Goal: Task Accomplishment & Management: Manage account settings

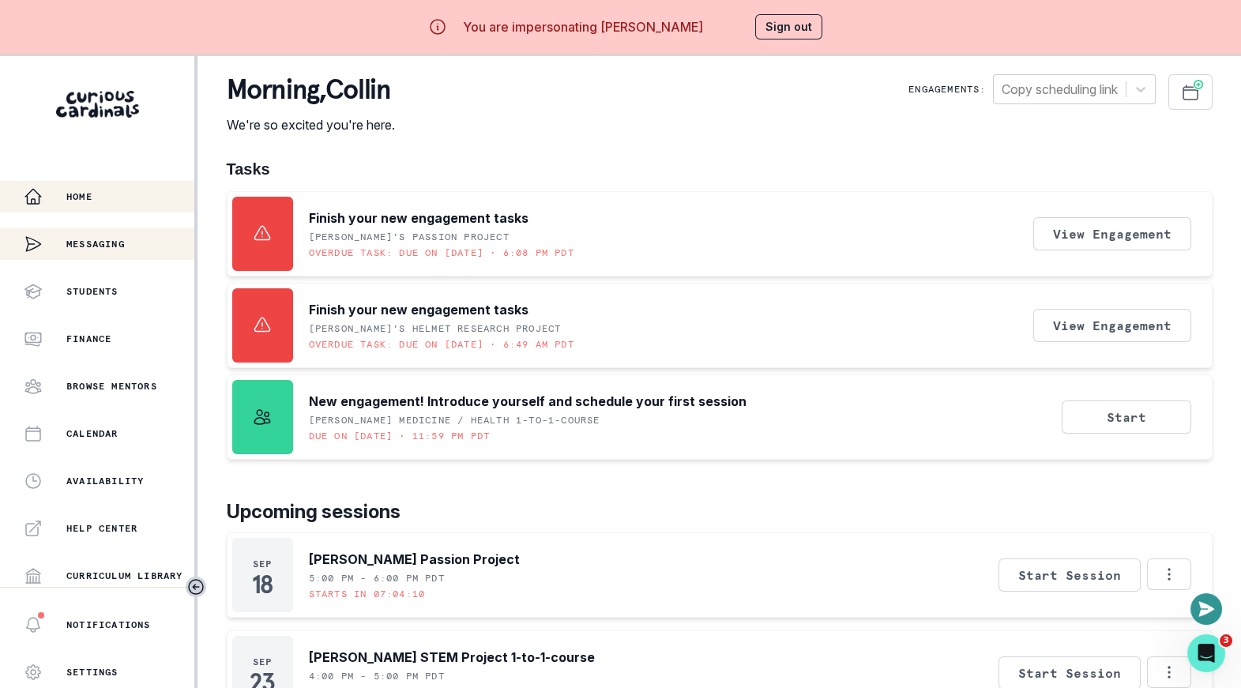
click at [125, 243] on p "Messaging" at bounding box center [95, 244] width 58 height 13
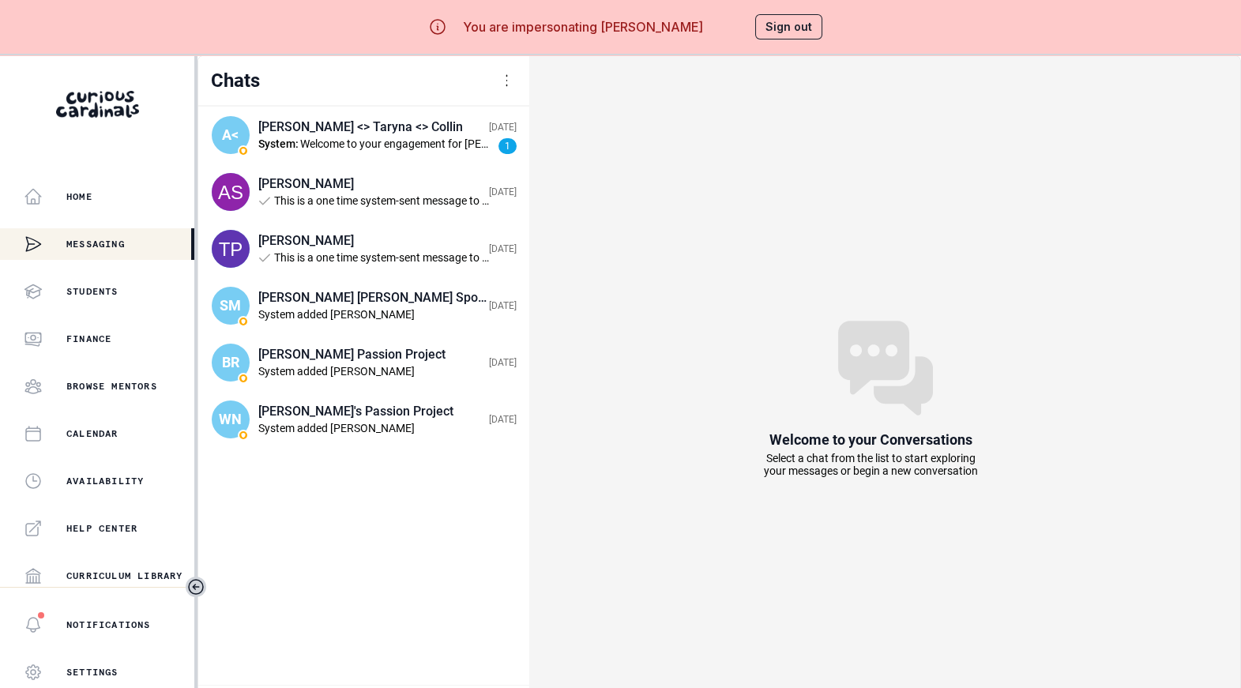
click at [499, 77] on div at bounding box center [507, 80] width 19 height 19
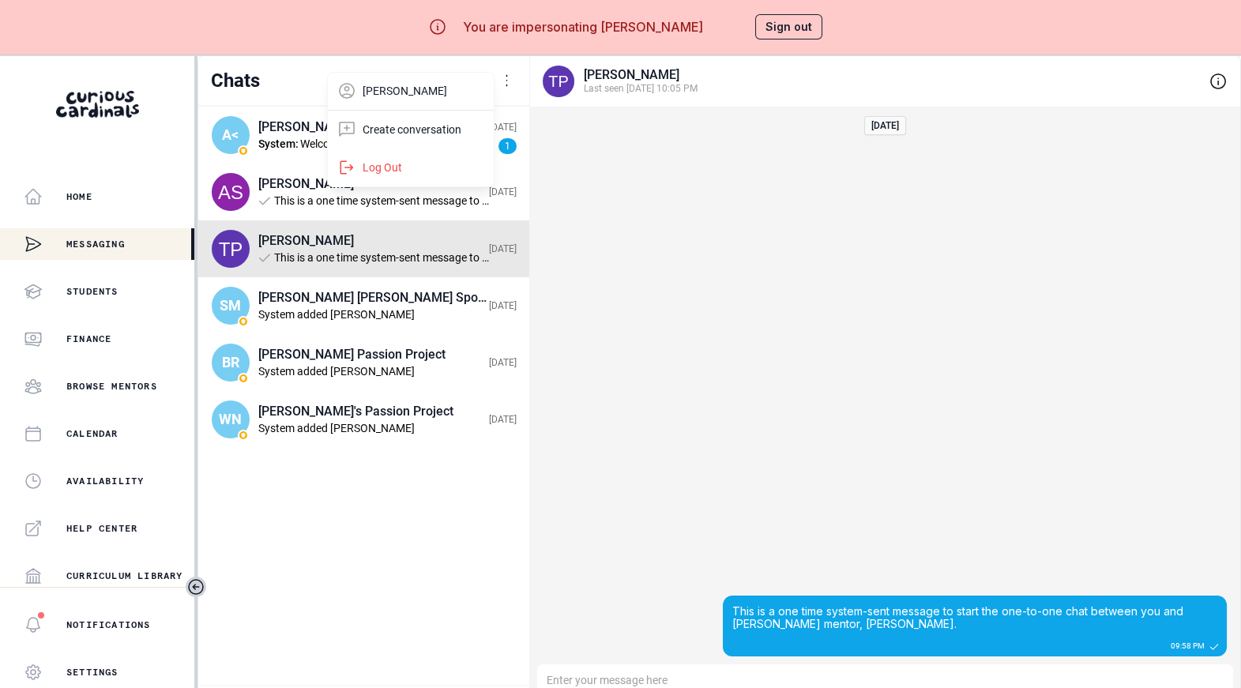
click at [302, 63] on div "Chats [PERSON_NAME] Create conversation Log Out" at bounding box center [363, 81] width 331 height 50
click at [320, 93] on div "Chats [PERSON_NAME] Create conversation Log Out" at bounding box center [363, 81] width 331 height 50
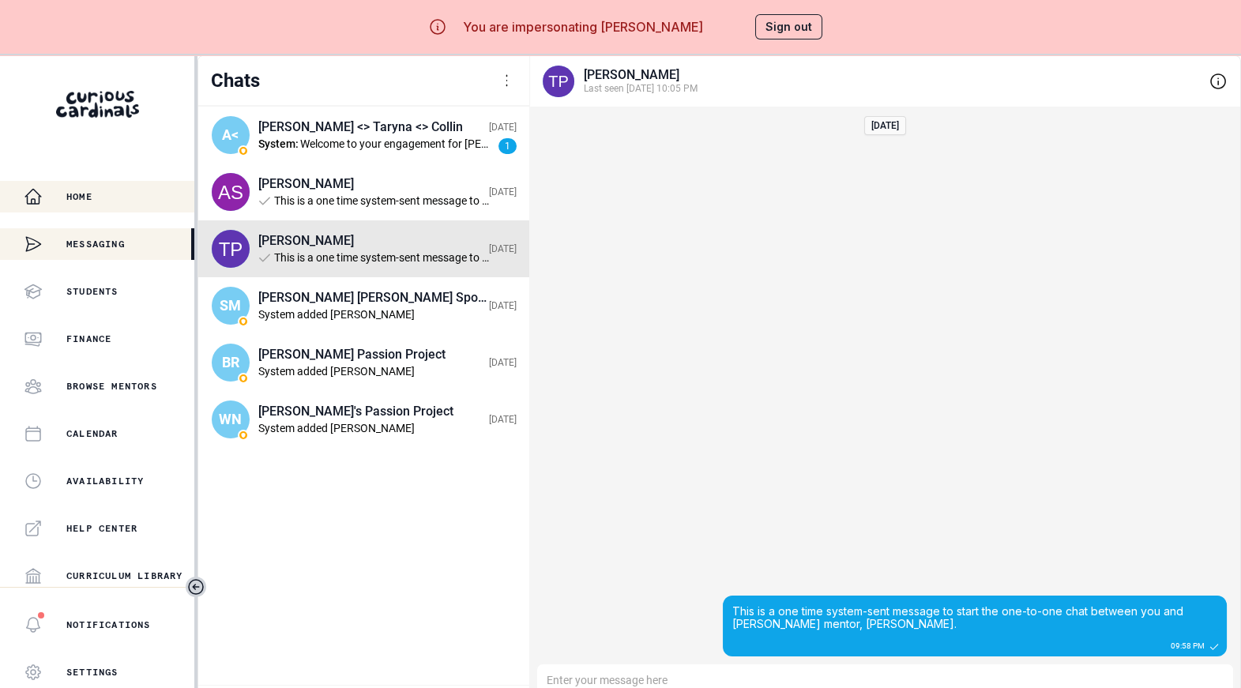
click at [112, 201] on div "Home" at bounding box center [109, 196] width 171 height 19
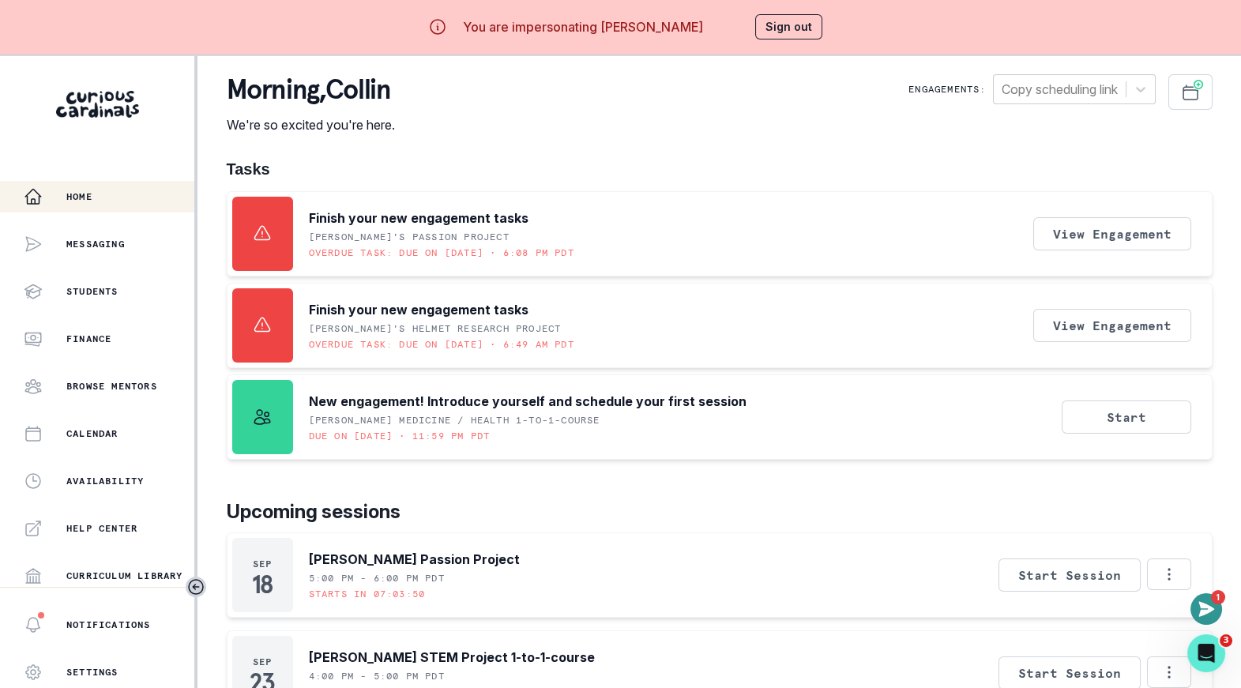
click at [598, 105] on div "morning , [PERSON_NAME] We're so excited you're here. Engagements: Copy schedul…" at bounding box center [720, 104] width 986 height 60
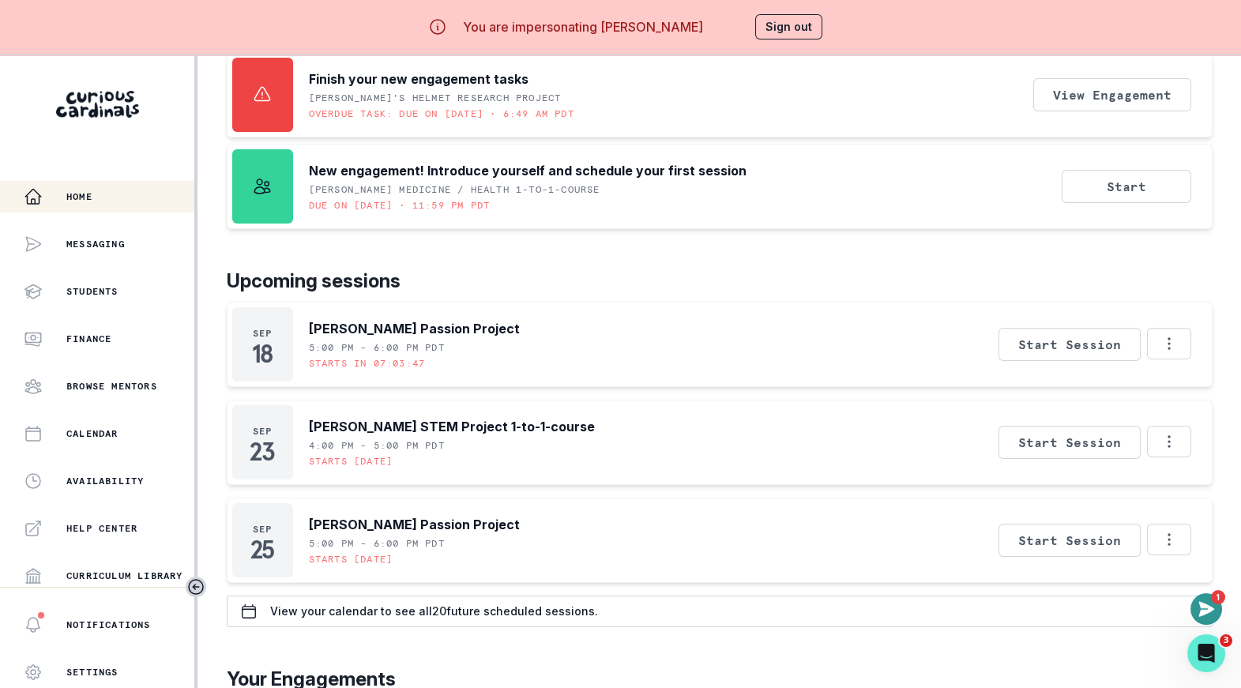
scroll to position [280, 0]
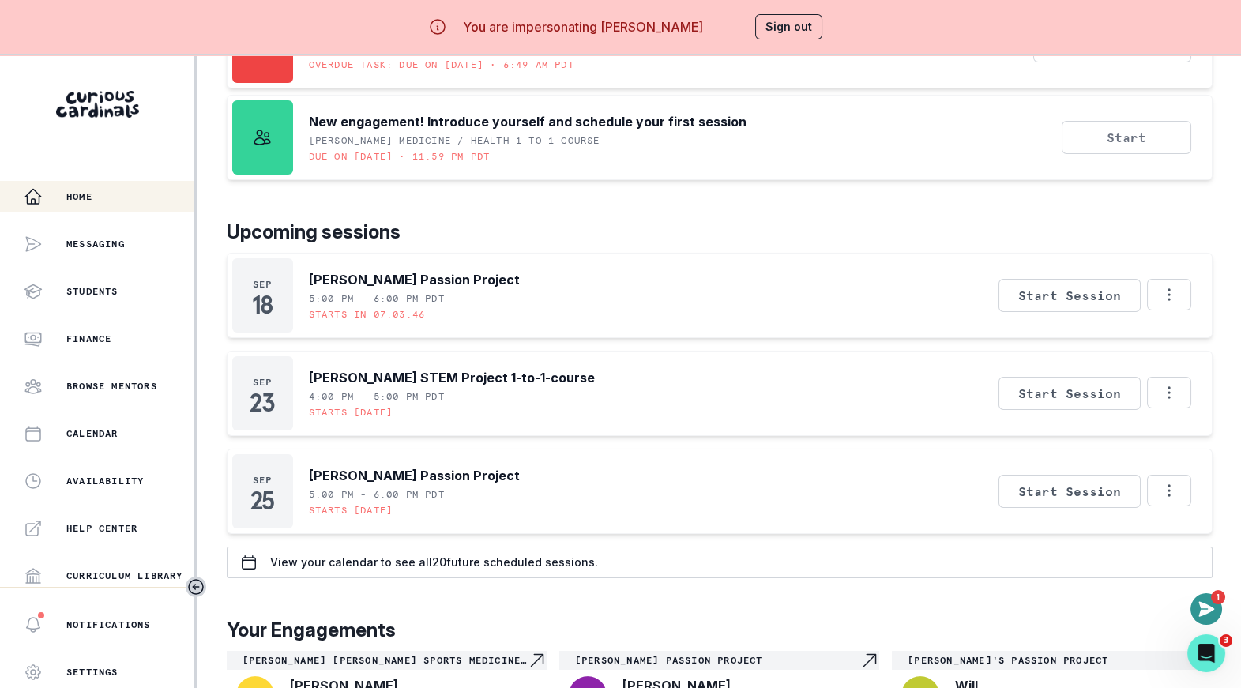
click at [1153, 129] on button "Start" at bounding box center [1127, 137] width 130 height 33
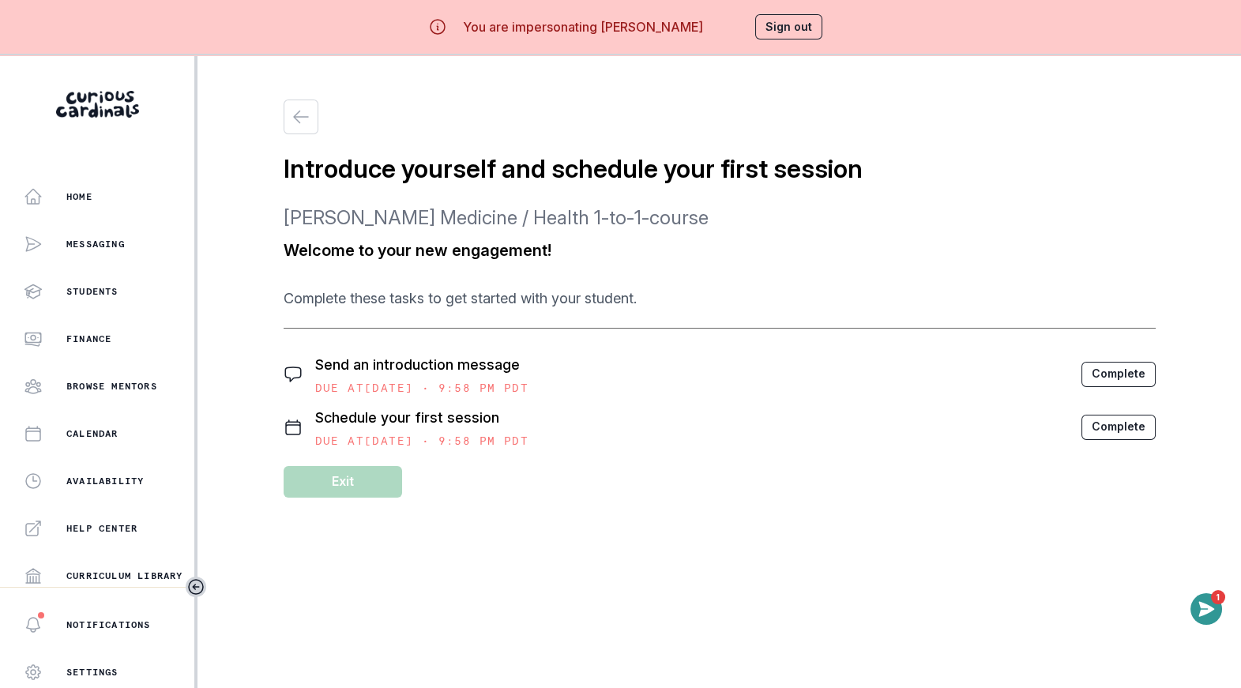
click at [1135, 371] on button "Complete" at bounding box center [1119, 374] width 74 height 25
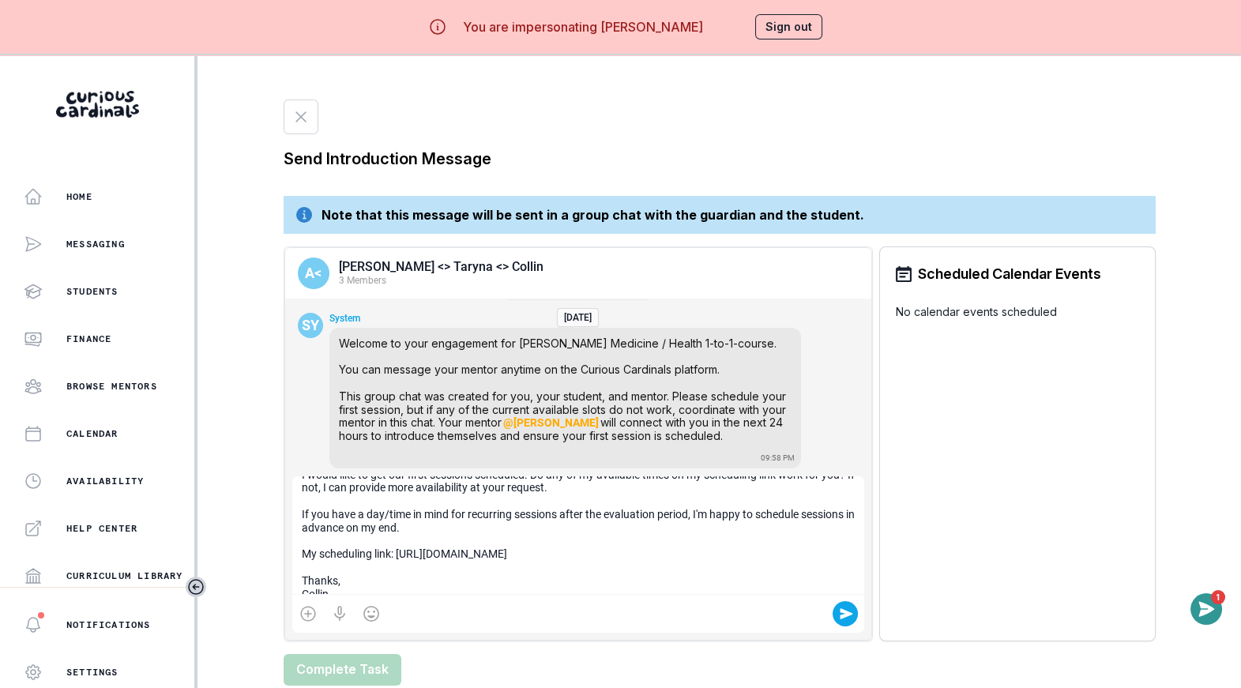
scroll to position [129, 0]
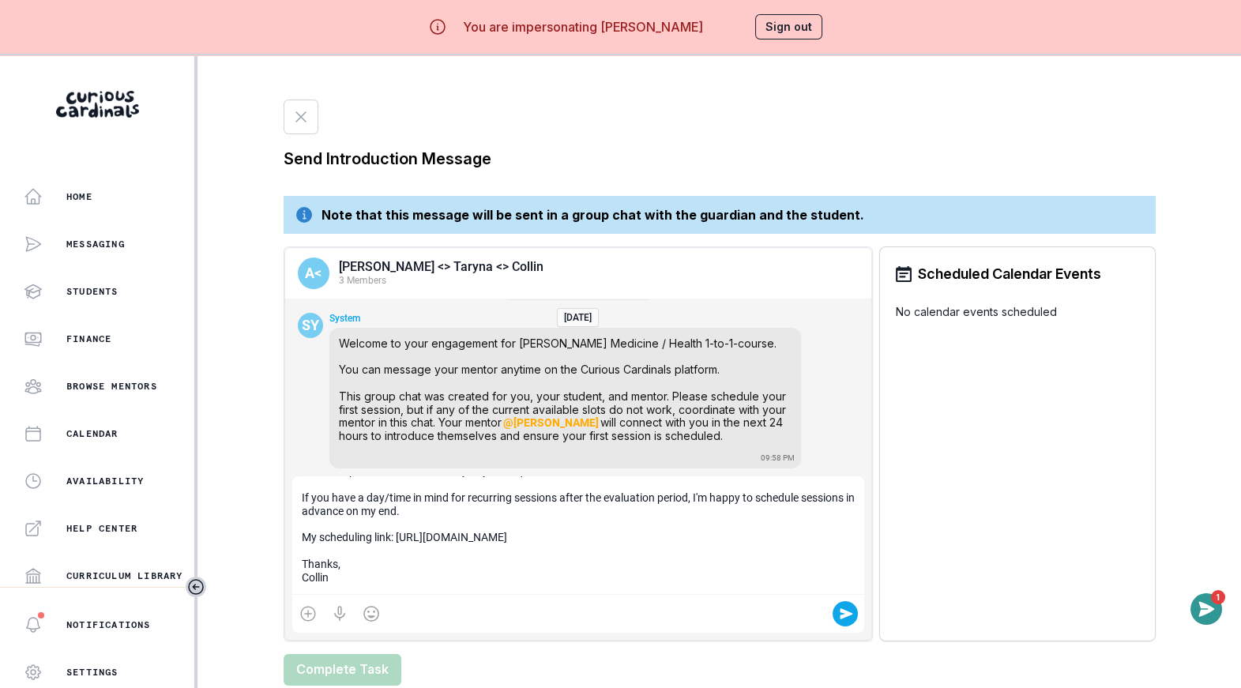
click at [400, 536] on div "Hi [PERSON_NAME], It's great to be connected with you! And I'm excited to work …" at bounding box center [578, 535] width 572 height 119
drag, startPoint x: 400, startPoint y: 536, endPoint x: 553, endPoint y: 549, distance: 153.9
click at [553, 549] on div "Hi [PERSON_NAME], It's great to be connected with you! And I'm excited to work …" at bounding box center [578, 535] width 572 height 119
copy div "[URL][DOMAIN_NAME]"
click at [440, 536] on div "Hi [PERSON_NAME], It's great to be connected with you! And I'm excited to work …" at bounding box center [578, 535] width 572 height 119
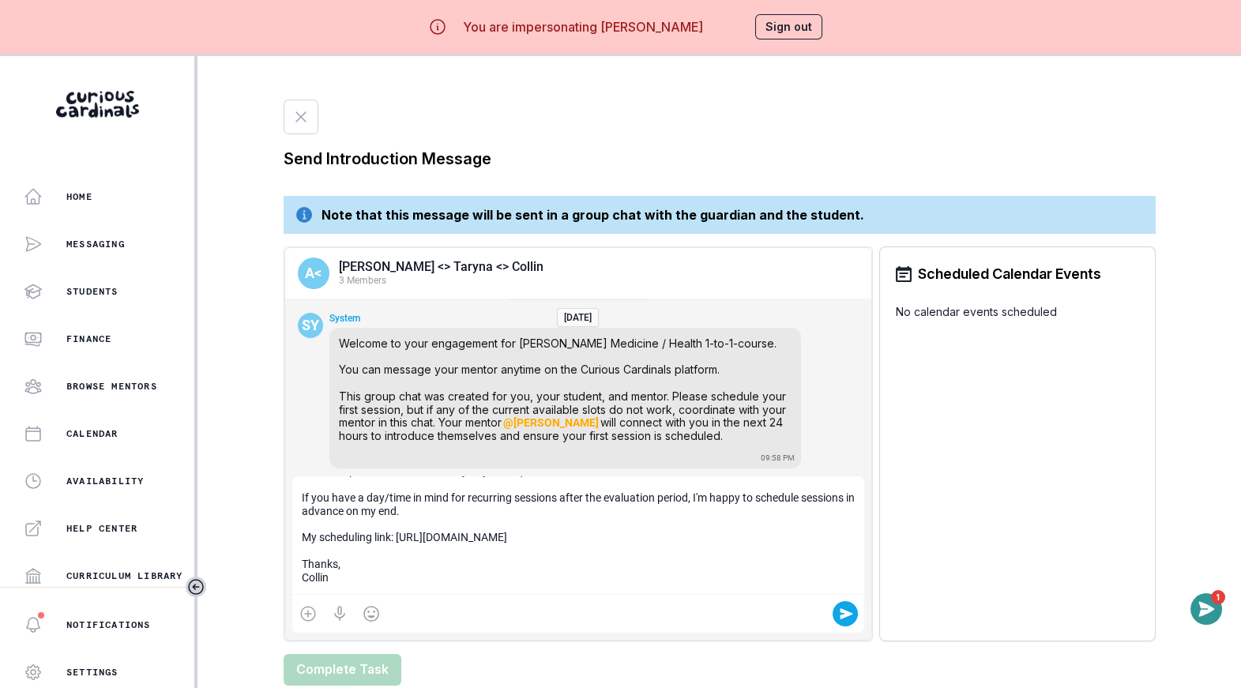
drag, startPoint x: 398, startPoint y: 535, endPoint x: 563, endPoint y: 548, distance: 164.8
click at [563, 548] on div "Hi [PERSON_NAME], It's great to be connected with you! And I'm excited to work …" at bounding box center [578, 535] width 572 height 119
drag, startPoint x: 397, startPoint y: 533, endPoint x: 636, endPoint y: 553, distance: 240.2
click at [636, 553] on div "Hi [PERSON_NAME], It's great to be connected with you! And I'm excited to work …" at bounding box center [578, 535] width 572 height 119
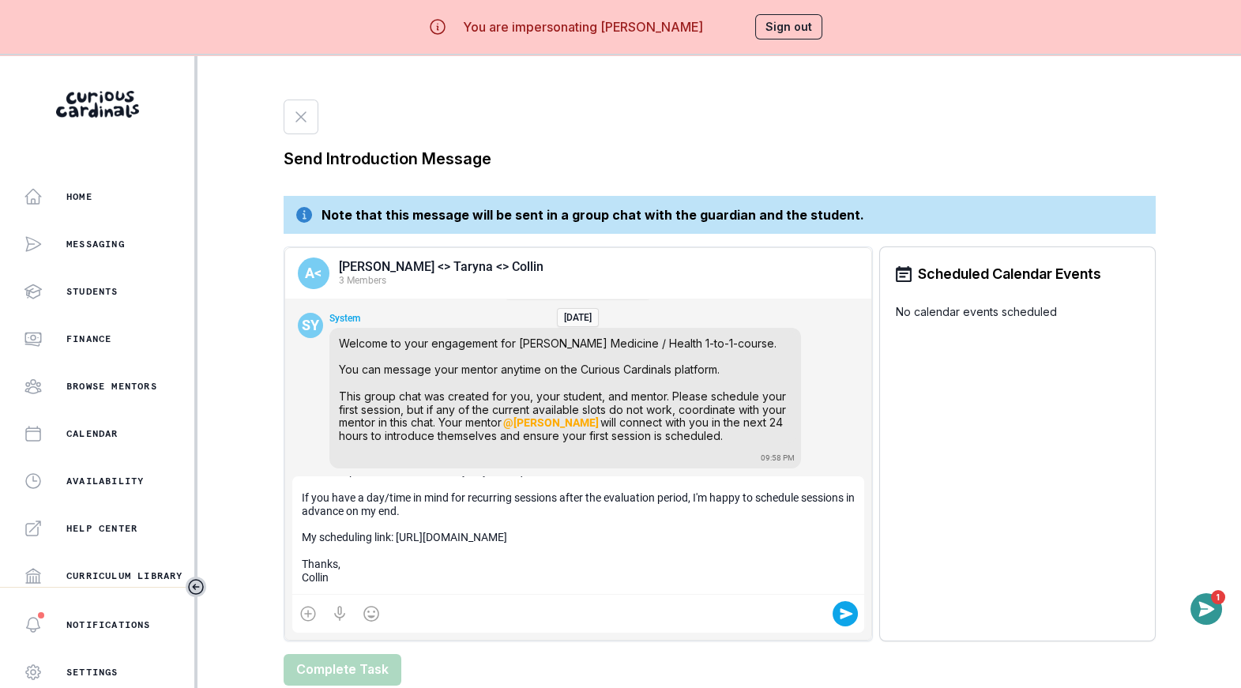
copy div "[URL][DOMAIN_NAME]"
click at [289, 435] on div "SY System Copy Welcome to your engagement for [PERSON_NAME] Medicine / Health 1…" at bounding box center [577, 391] width 585 height 168
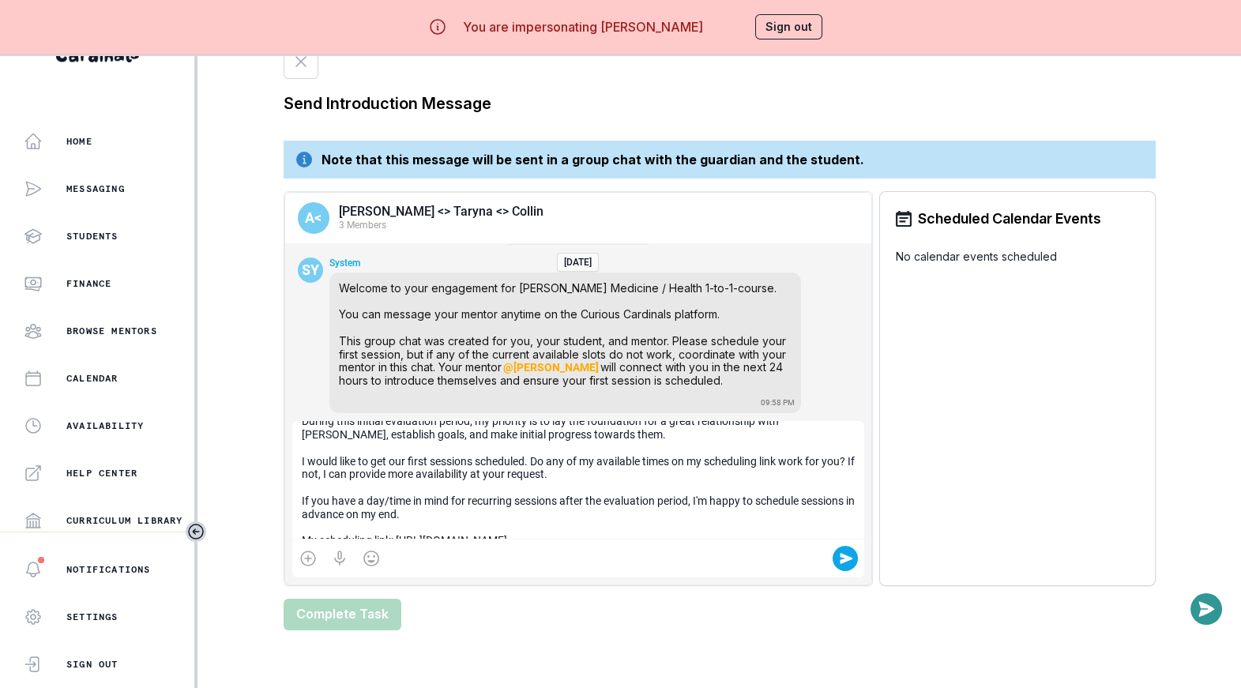
scroll to position [140, 0]
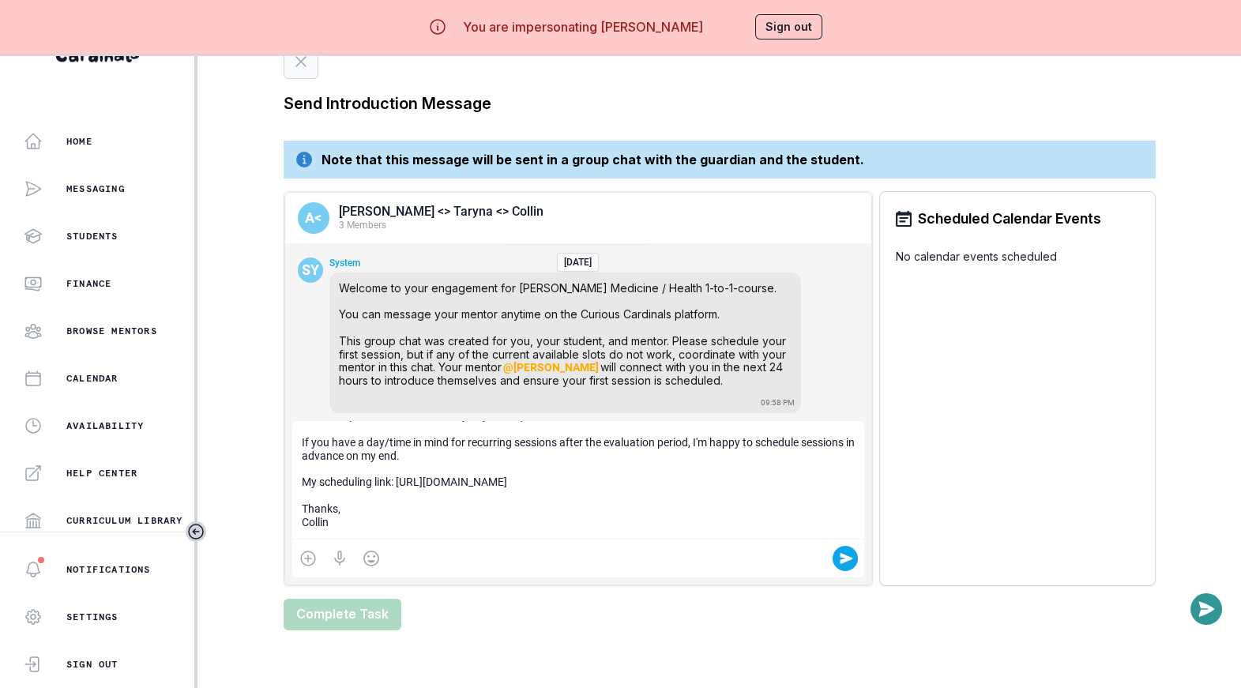
click at [300, 71] on button "button" at bounding box center [301, 61] width 35 height 35
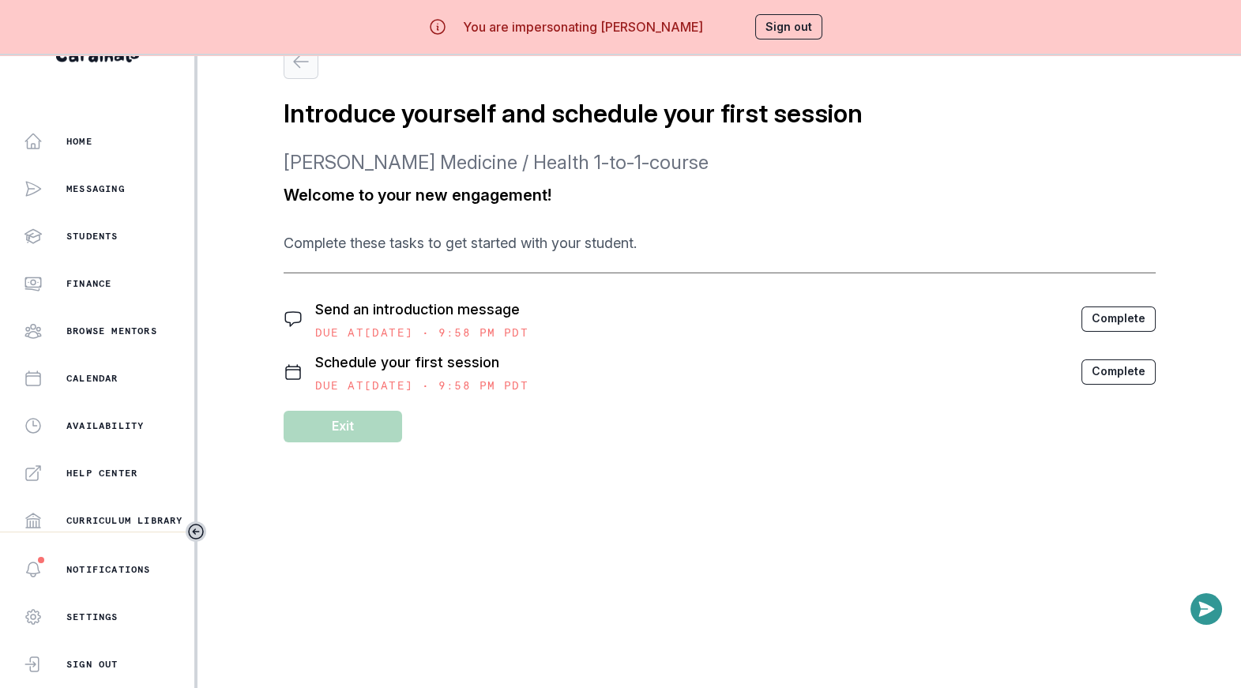
click at [303, 68] on icon "button" at bounding box center [301, 61] width 19 height 19
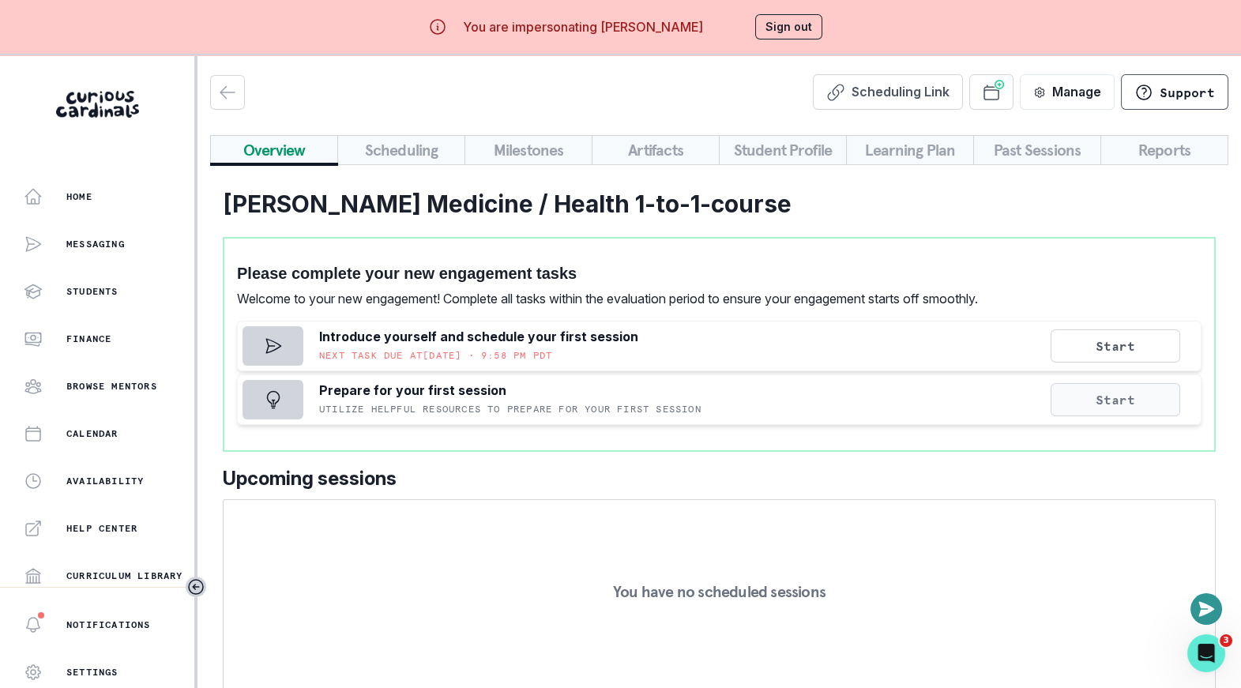
click at [1091, 396] on button "Start" at bounding box center [1116, 399] width 130 height 33
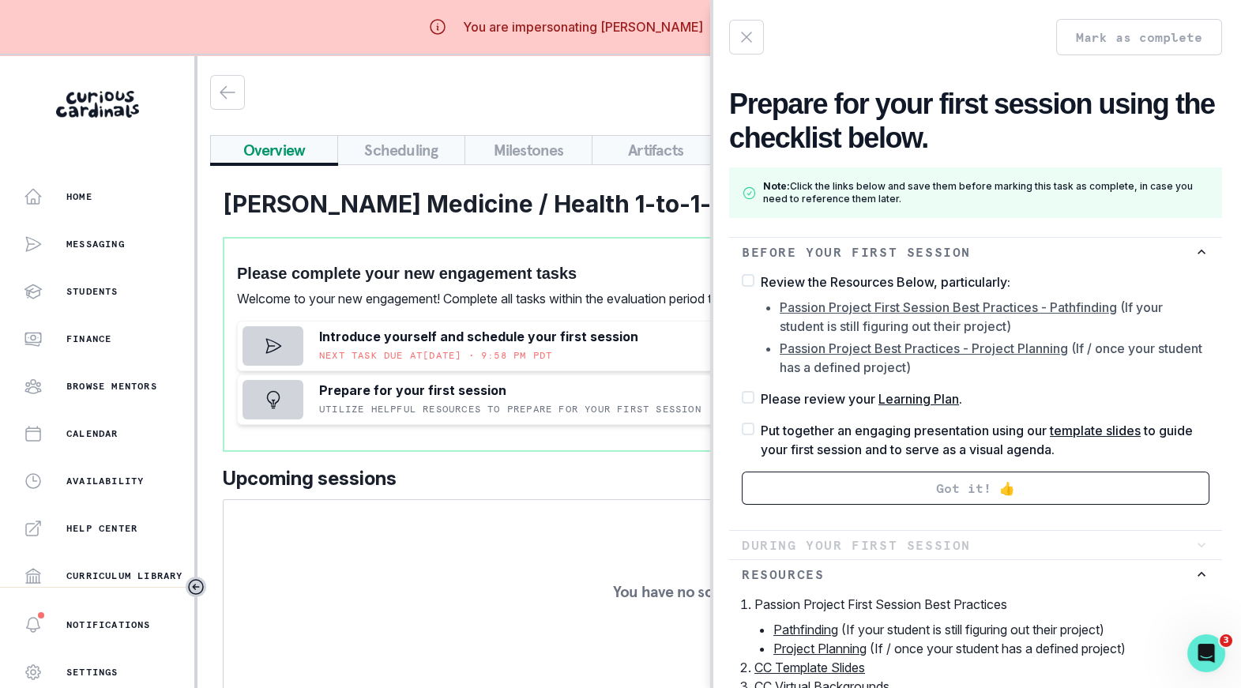
scroll to position [59, 0]
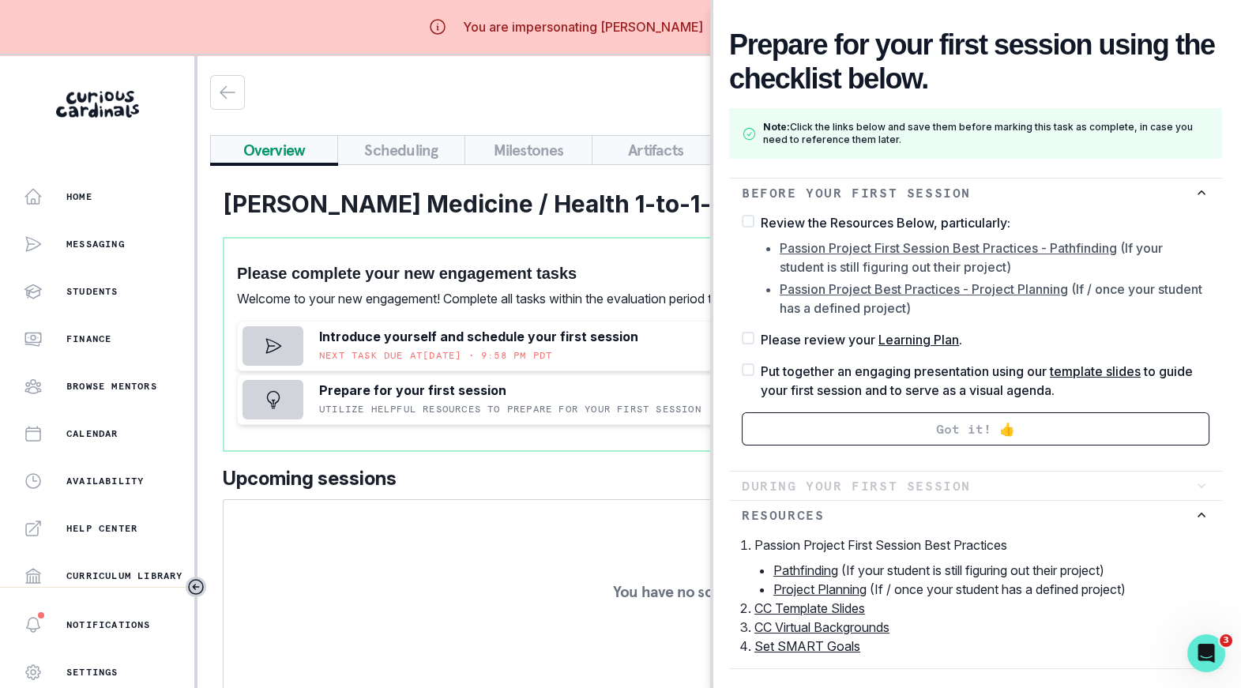
click at [751, 228] on label "Review the Resources Below, particularly: Passion Project First Session Best Pr…" at bounding box center [976, 265] width 468 height 104
click at [742, 213] on input "Review the Resources Below, particularly: Passion Project First Session Best Pr…" at bounding box center [741, 213] width 1 height 1
checkbox input "true"
click at [752, 339] on span at bounding box center [748, 338] width 13 height 13
click at [742, 330] on input "Please review your Learning Plan ." at bounding box center [741, 329] width 1 height 1
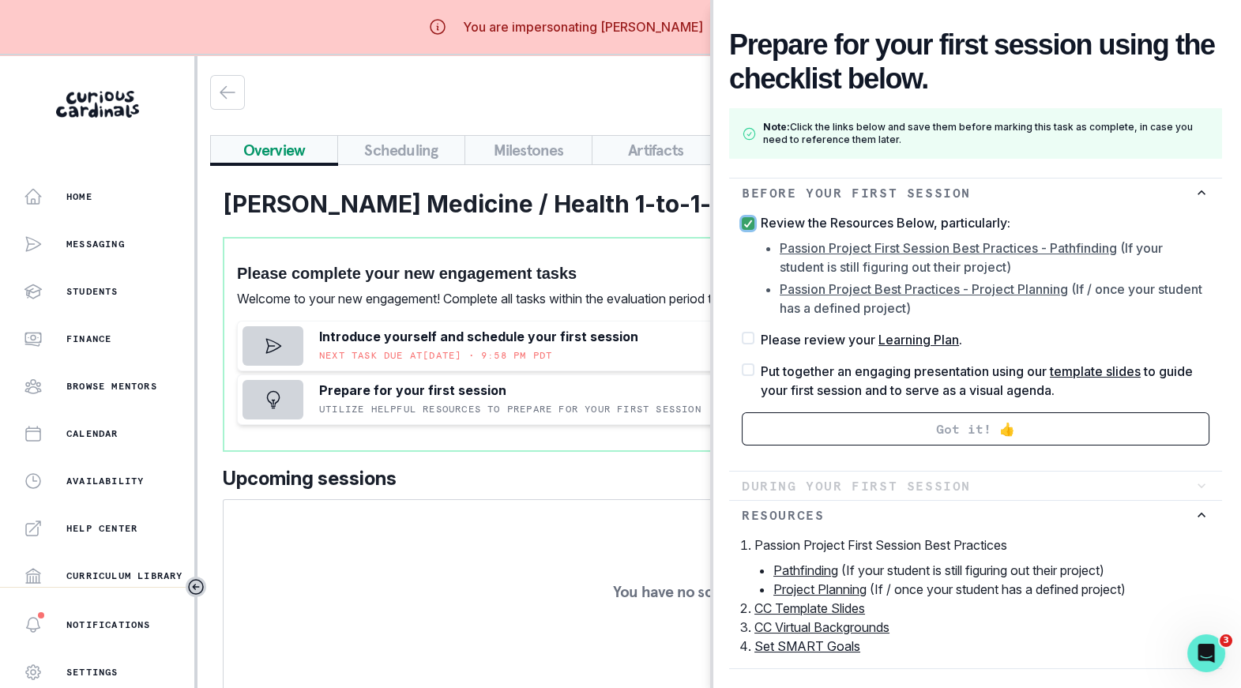
checkbox input "true"
click at [753, 368] on span at bounding box center [748, 369] width 13 height 13
click at [742, 362] on input "Put together an engaging presentation using our template slides to guide your f…" at bounding box center [741, 361] width 1 height 1
checkbox input "true"
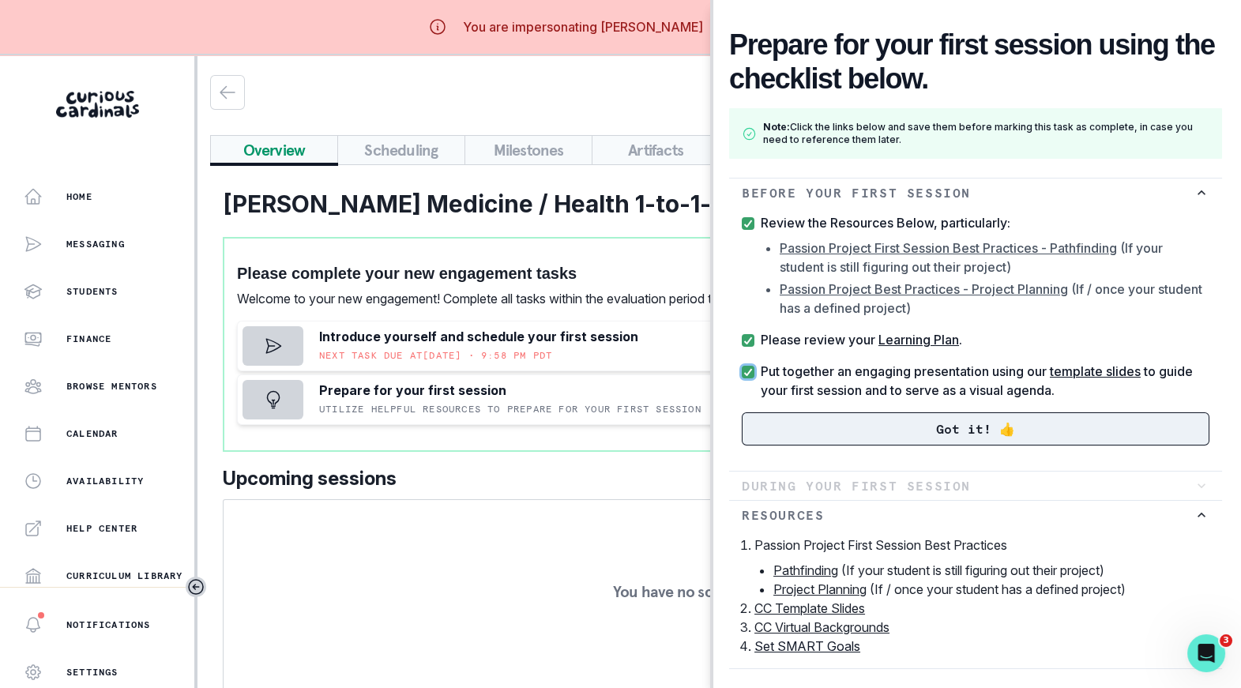
click at [769, 412] on button "Got it! 👍" at bounding box center [976, 428] width 468 height 33
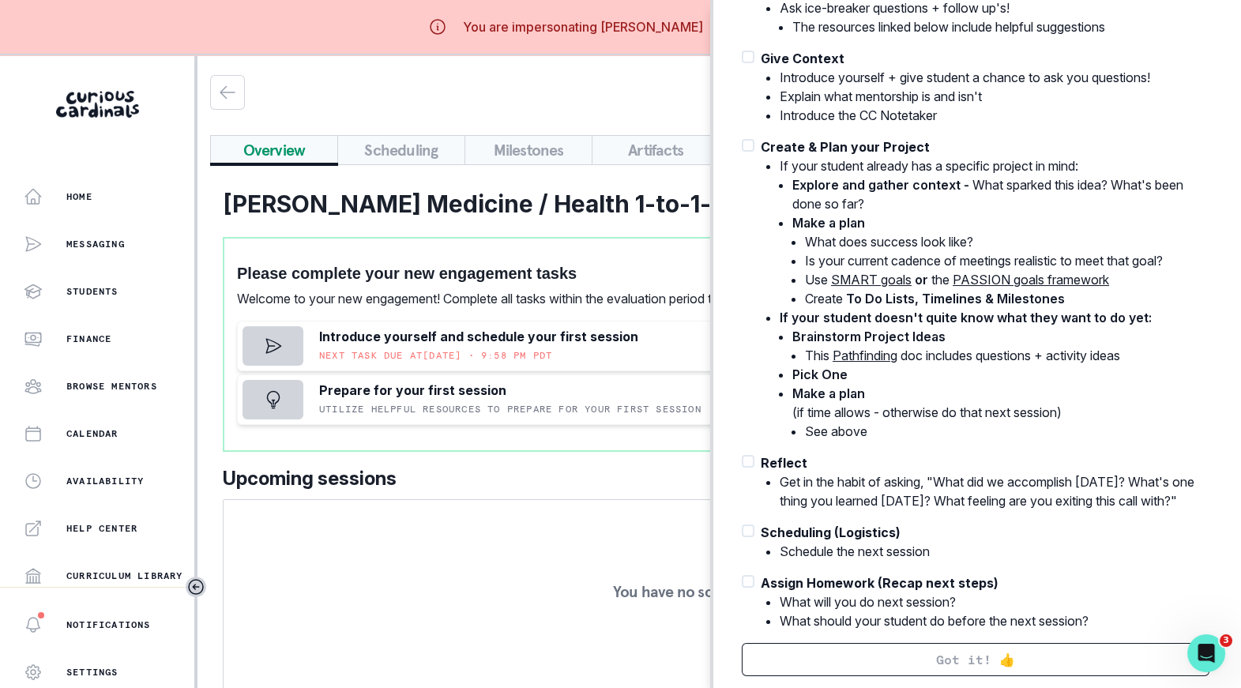
scroll to position [0, 0]
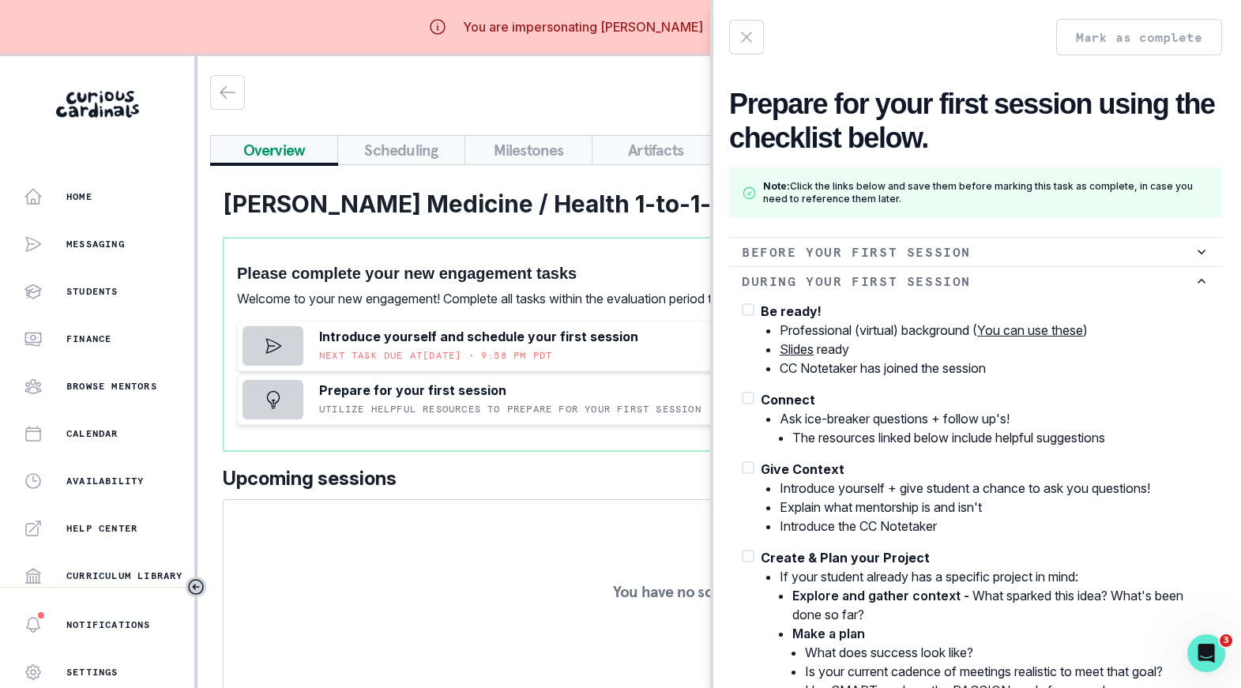
click at [748, 310] on span at bounding box center [748, 309] width 13 height 13
click at [742, 302] on input "Be ready! Professional (virtual) background ( You can use these ) Slides ready …" at bounding box center [741, 301] width 1 height 1
checkbox input "true"
click at [747, 394] on span at bounding box center [748, 398] width 13 height 13
click at [742, 390] on input "Connect Ask ice-breaker questions + follow up's! The resources linked below inc…" at bounding box center [741, 389] width 1 height 1
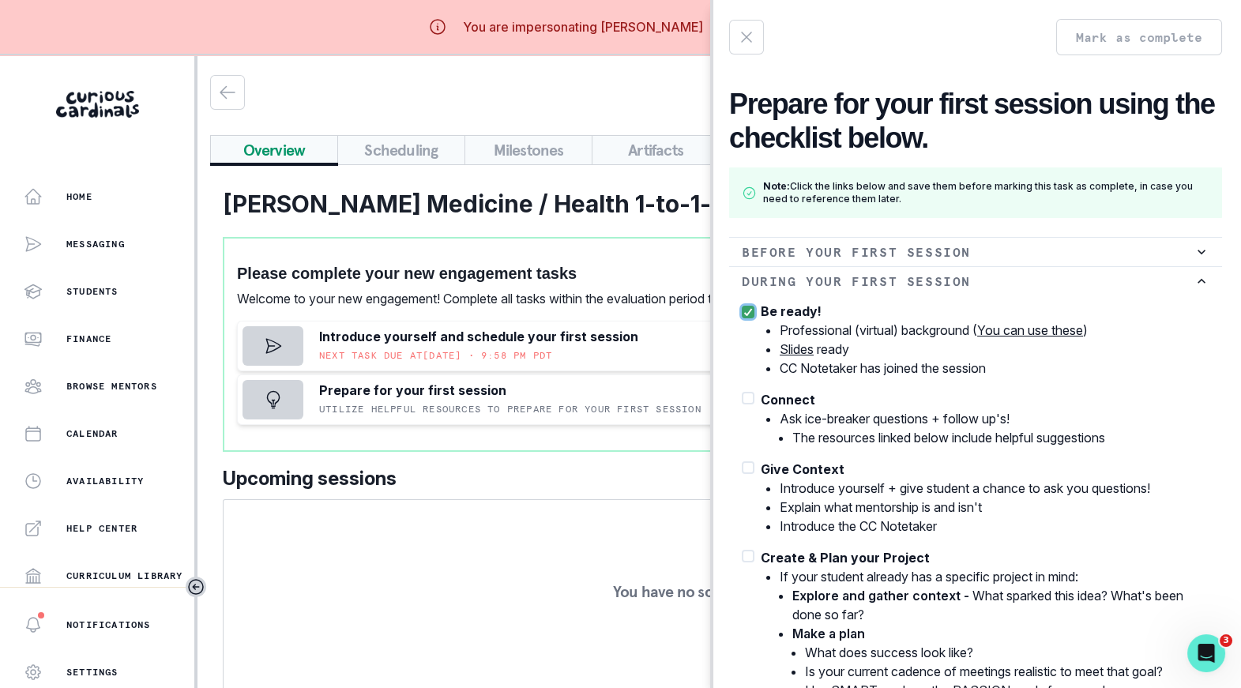
checkbox input "true"
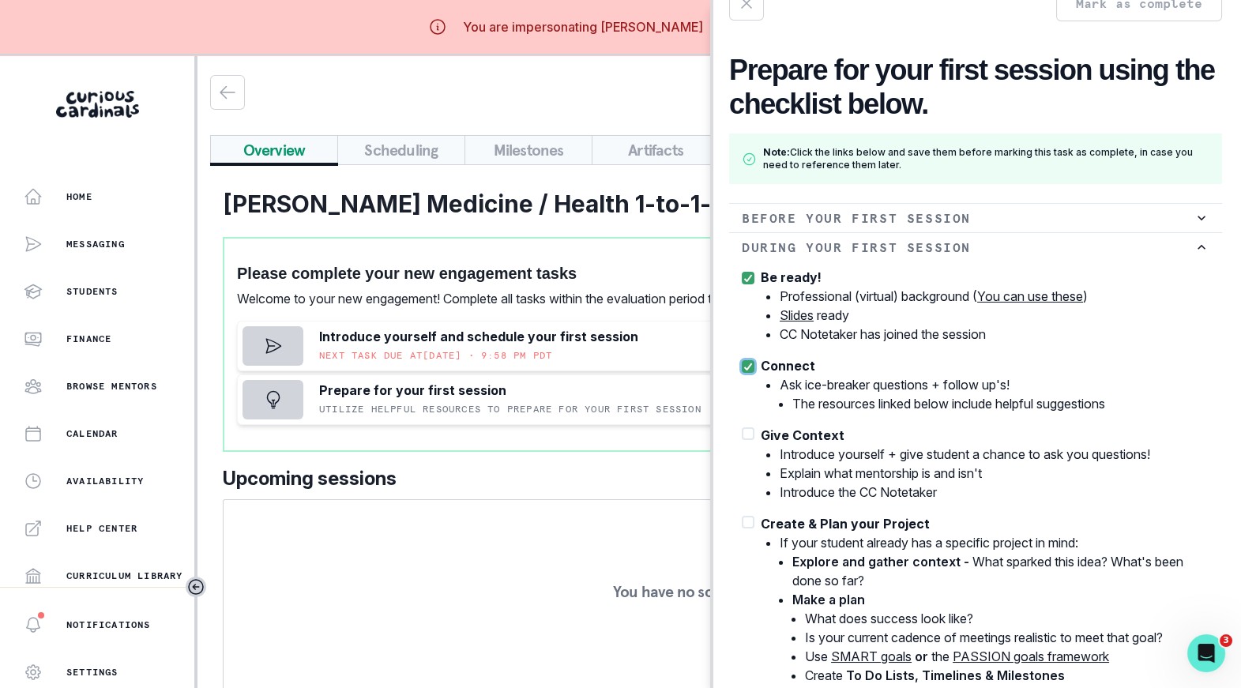
click at [747, 431] on span at bounding box center [748, 433] width 13 height 13
click at [742, 426] on input "Give Context Introduce yourself + give student a chance to ask you questions! E…" at bounding box center [741, 425] width 1 height 1
checkbox input "true"
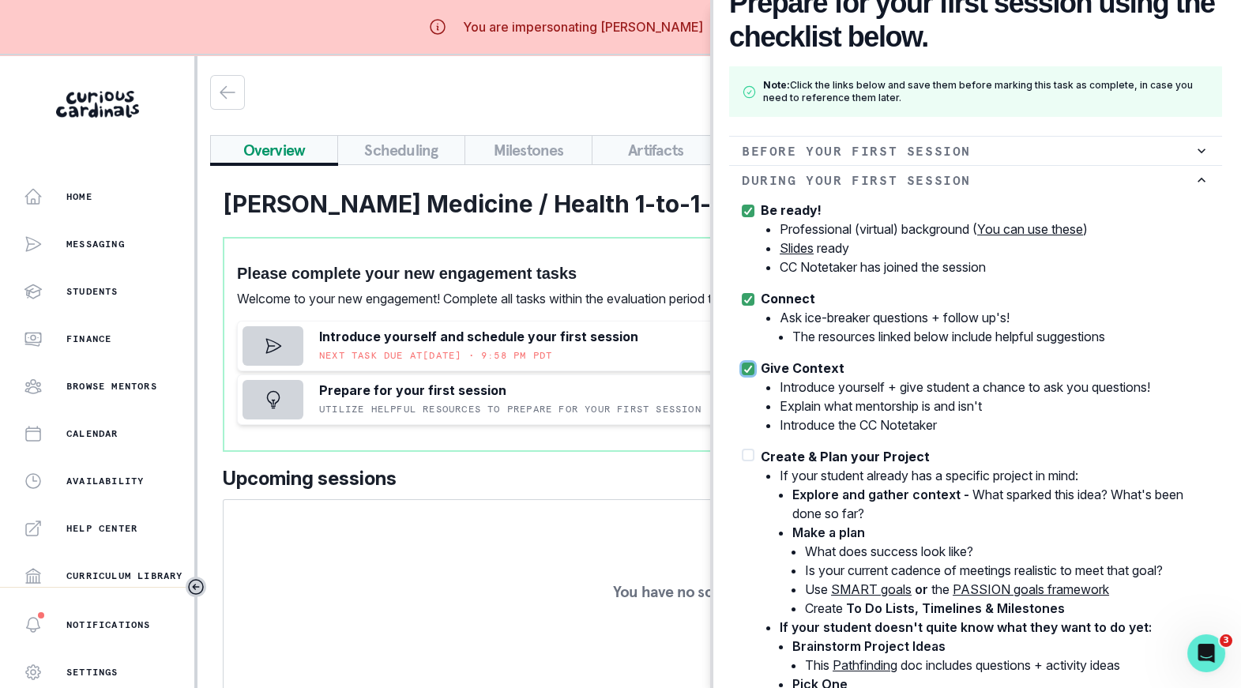
click at [749, 456] on span at bounding box center [748, 455] width 13 height 13
click at [742, 447] on input "Create & Plan your Project If your student already has a specific project in mi…" at bounding box center [741, 446] width 1 height 1
checkbox input "true"
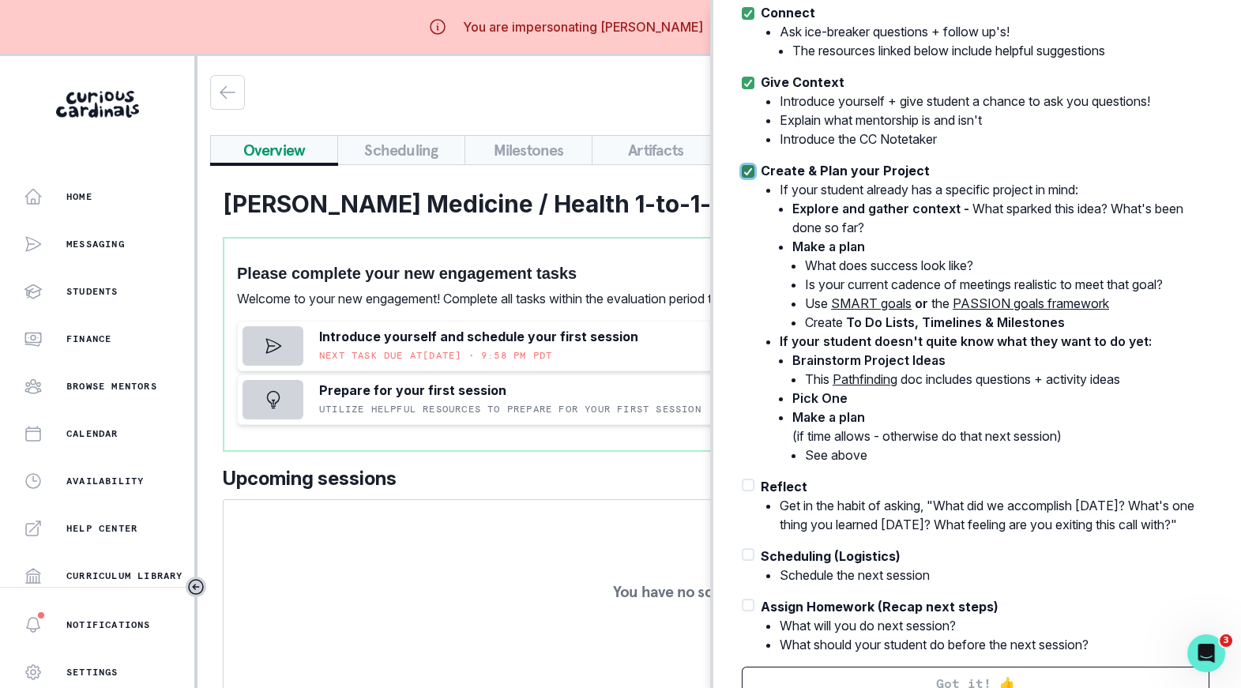
scroll to position [389, 0]
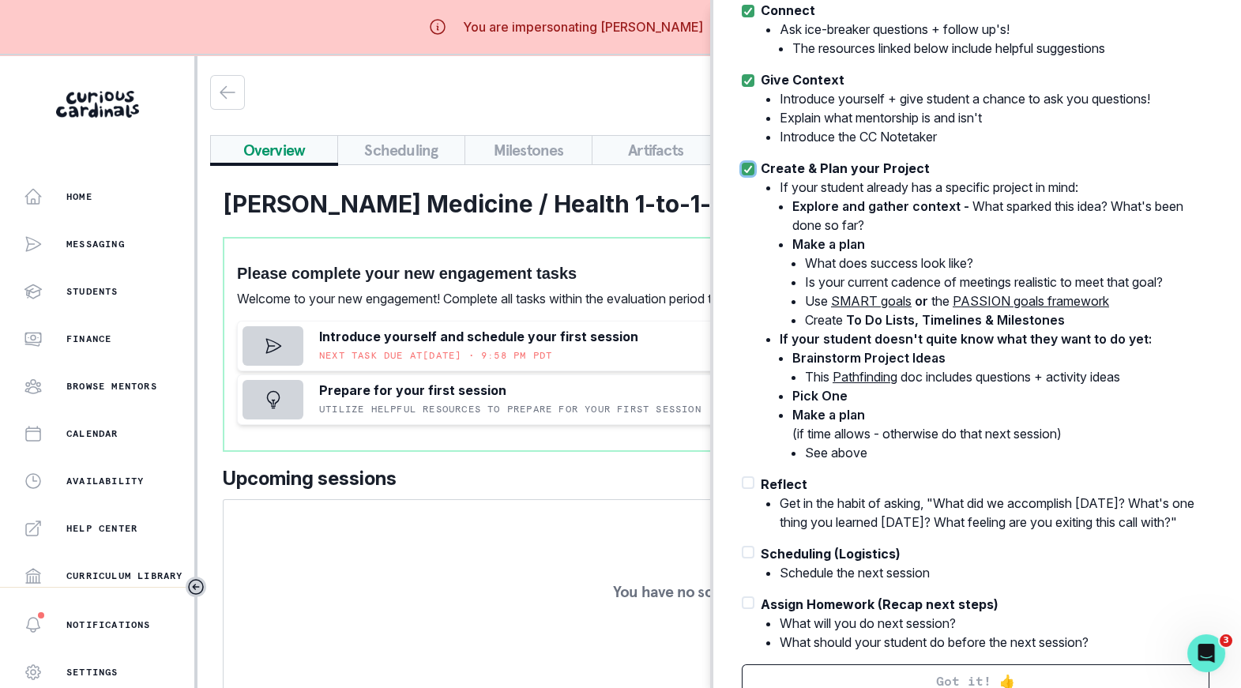
click at [747, 482] on span at bounding box center [748, 482] width 13 height 13
click at [742, 475] on input "Reflect Get in the habit of asking, "What did we accomplish [DATE]? What's one …" at bounding box center [741, 474] width 1 height 1
checkbox input "true"
click at [746, 551] on span at bounding box center [748, 552] width 13 height 13
click at [742, 544] on input "Scheduling (Logistics) Schedule the next session" at bounding box center [741, 544] width 1 height 1
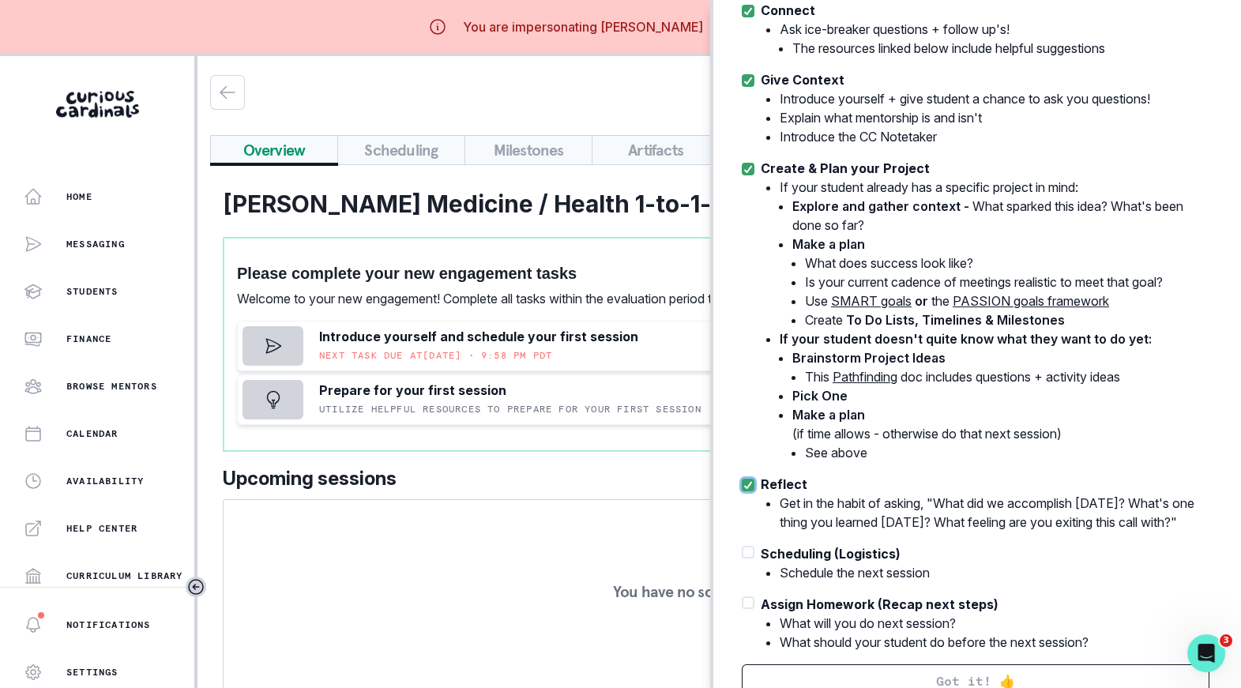
checkbox input "true"
click at [749, 598] on span at bounding box center [748, 602] width 13 height 13
click at [742, 595] on input "Assign Homework (Recap next steps) What will you do next session? What should y…" at bounding box center [741, 594] width 1 height 1
checkbox input "true"
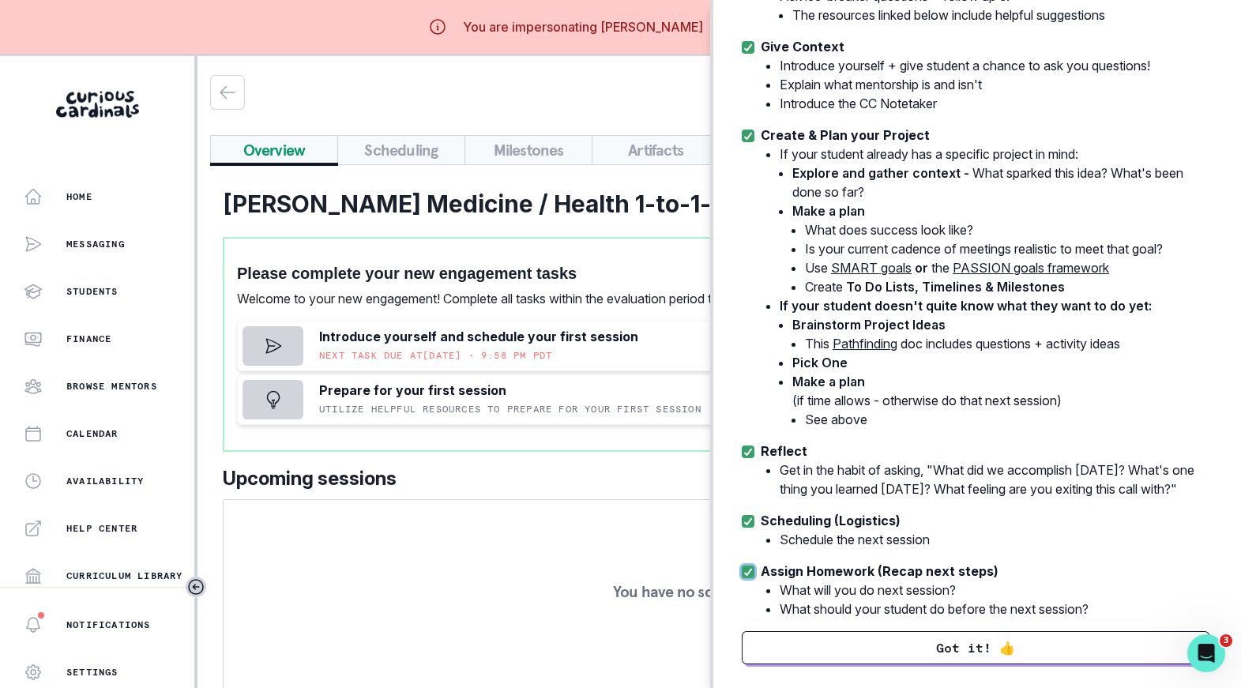
scroll to position [611, 0]
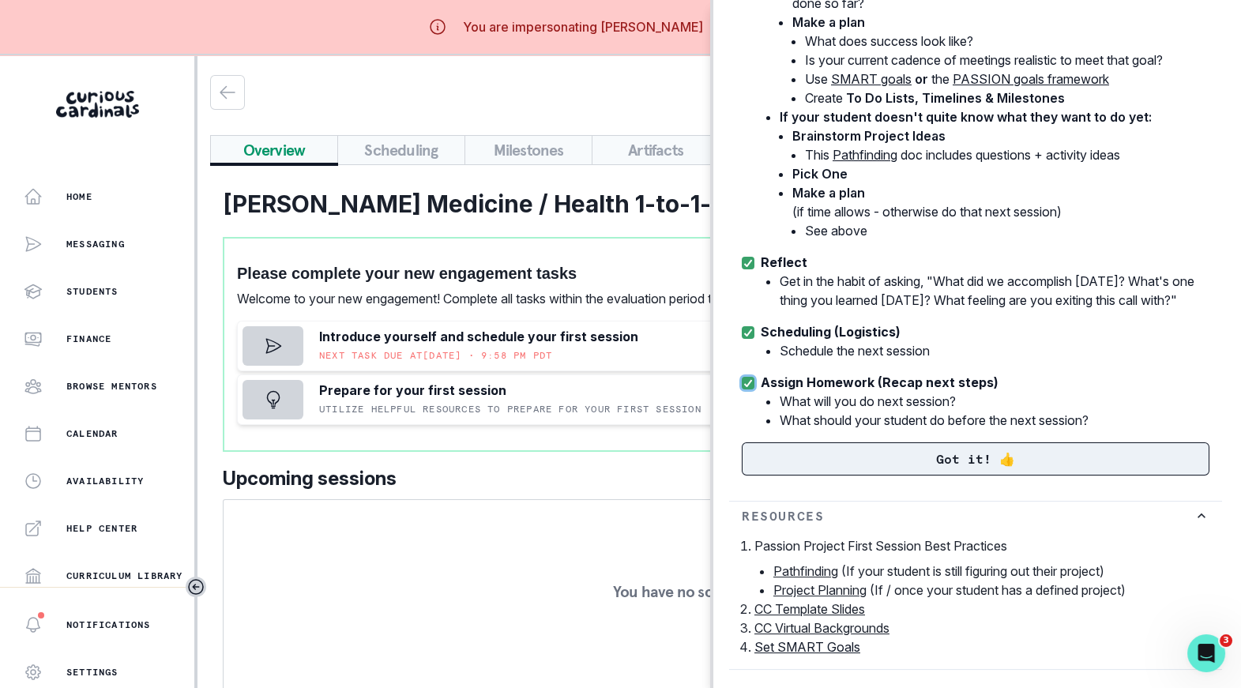
click at [950, 461] on button "Got it! 👍" at bounding box center [976, 458] width 468 height 33
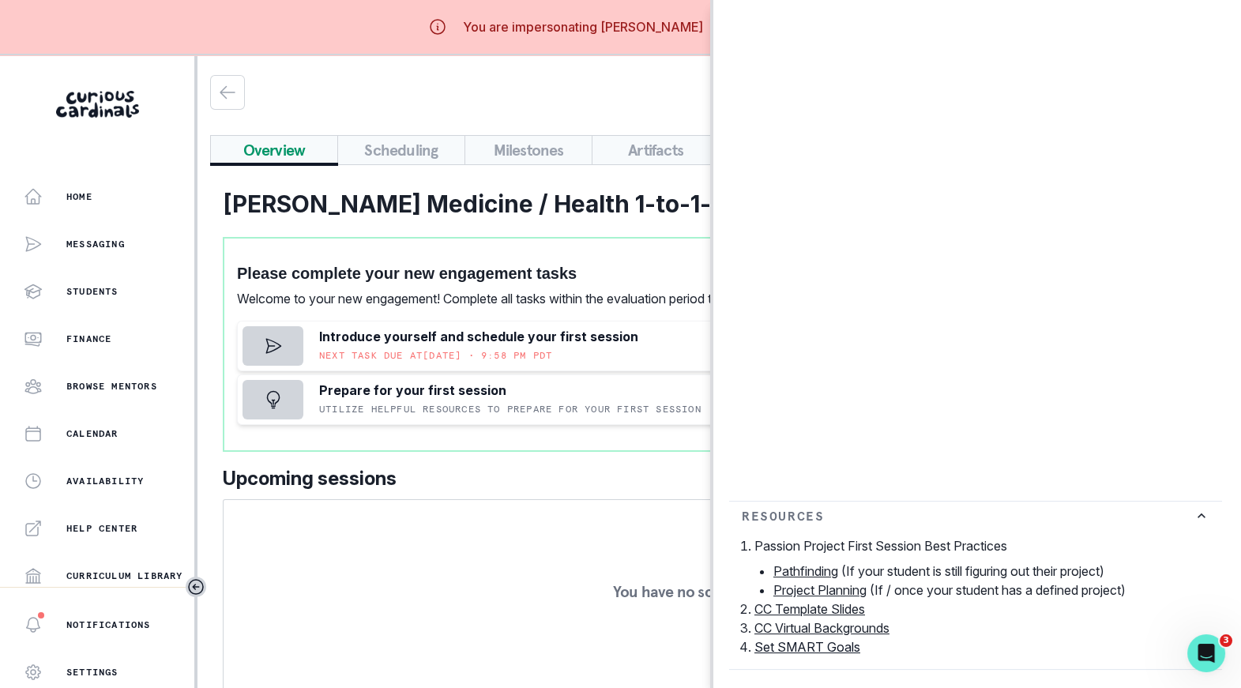
scroll to position [0, 0]
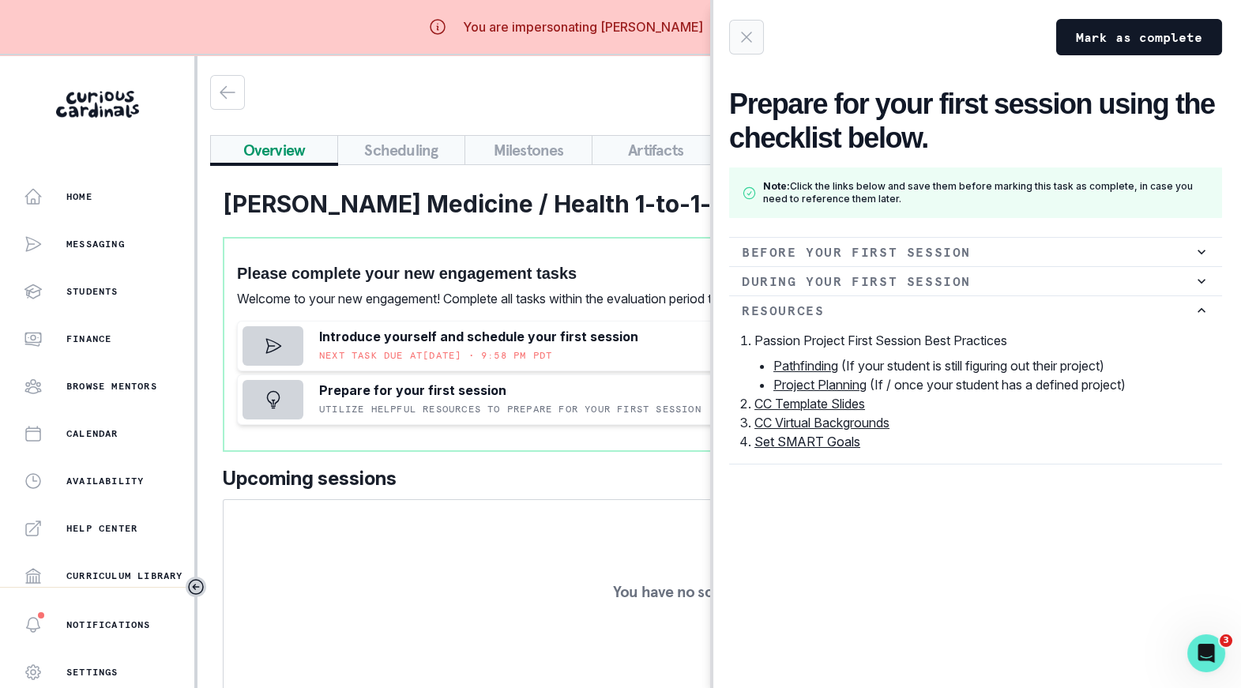
click at [740, 36] on icon "button" at bounding box center [746, 37] width 19 height 19
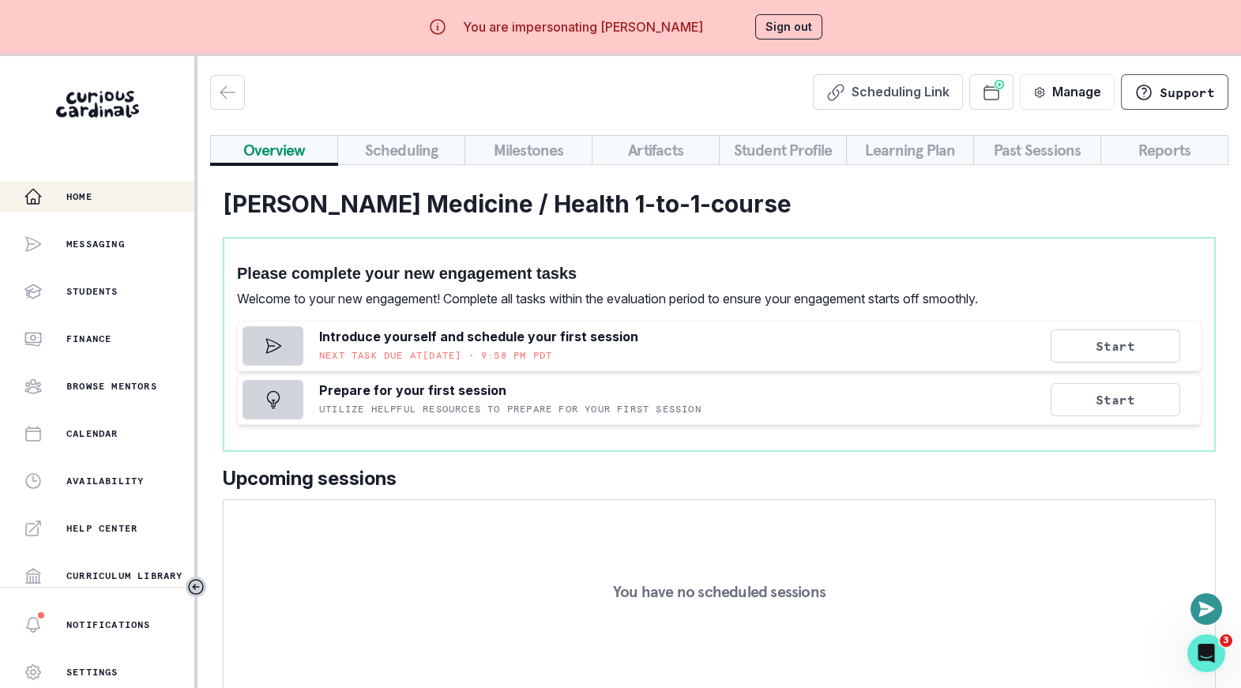
click at [57, 190] on div "Home" at bounding box center [109, 196] width 171 height 19
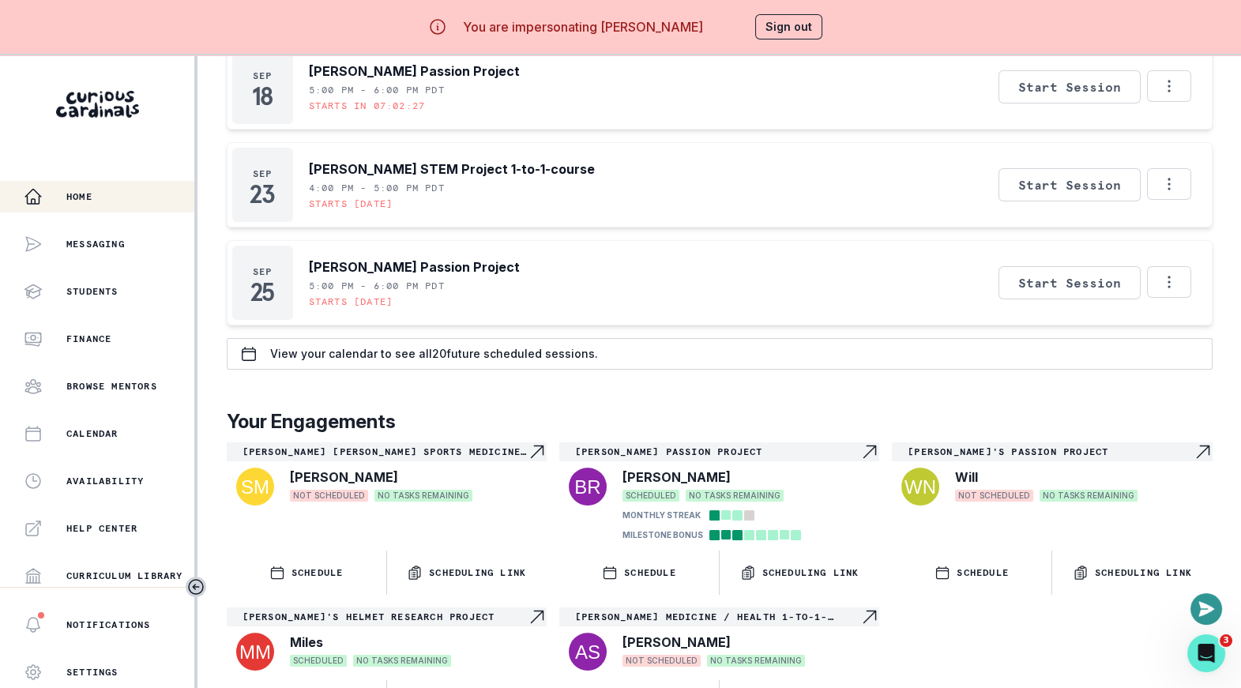
scroll to position [55, 0]
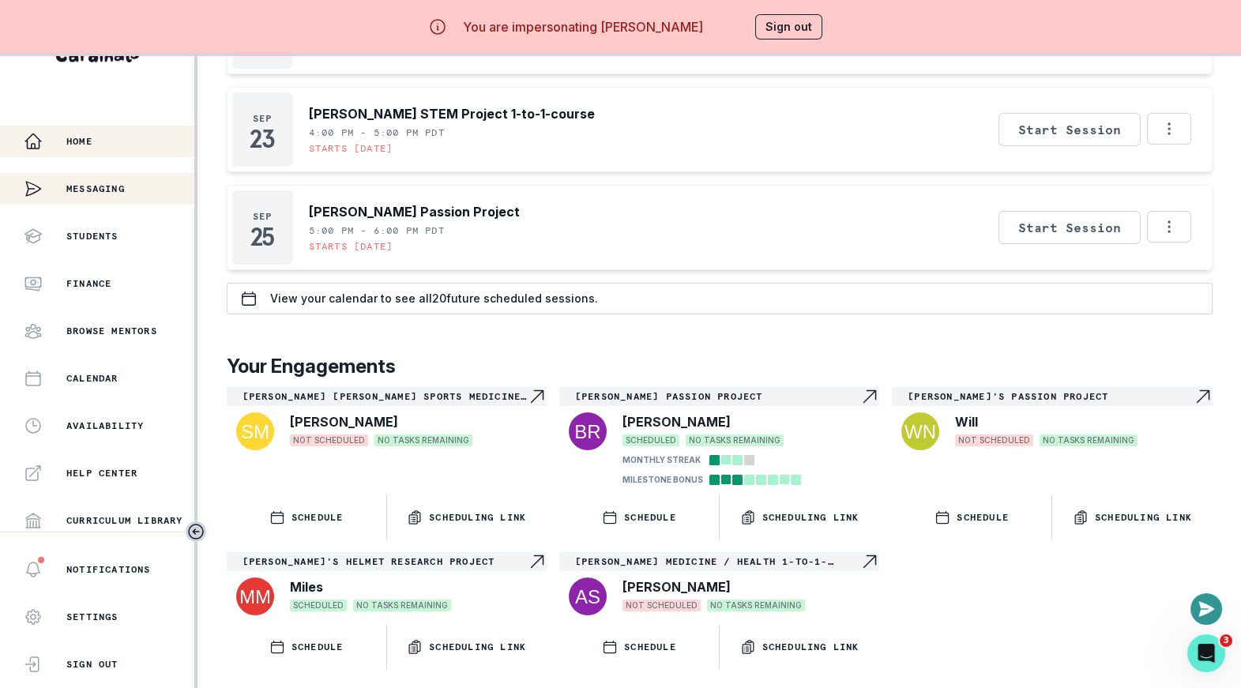
click at [75, 179] on div "Messaging" at bounding box center [74, 189] width 101 height 32
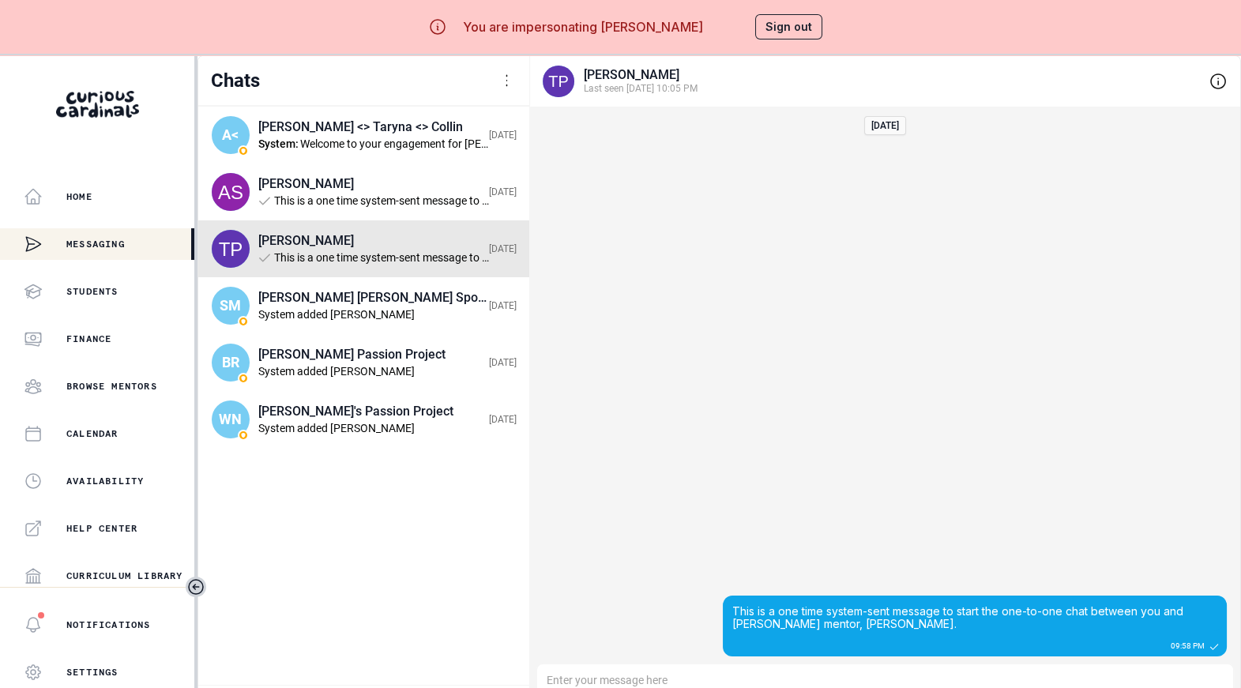
click at [786, 17] on button "Sign out" at bounding box center [788, 26] width 67 height 25
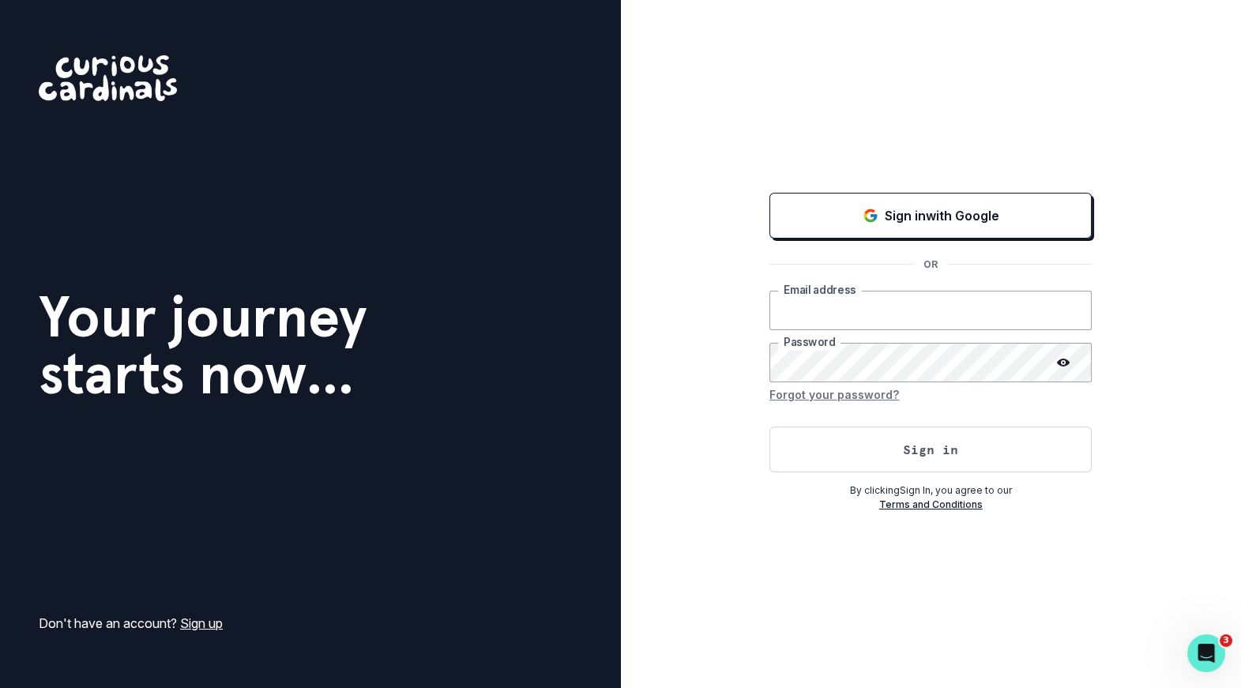
type input "[PERSON_NAME][EMAIL_ADDRESS][DOMAIN_NAME]"
click at [833, 48] on div "Sign in with Google OR [PERSON_NAME][EMAIL_ADDRESS][DOMAIN_NAME] Email address …" at bounding box center [931, 344] width 621 height 688
click at [901, 328] on input "[PERSON_NAME][EMAIL_ADDRESS][DOMAIN_NAME]" at bounding box center [931, 311] width 322 height 40
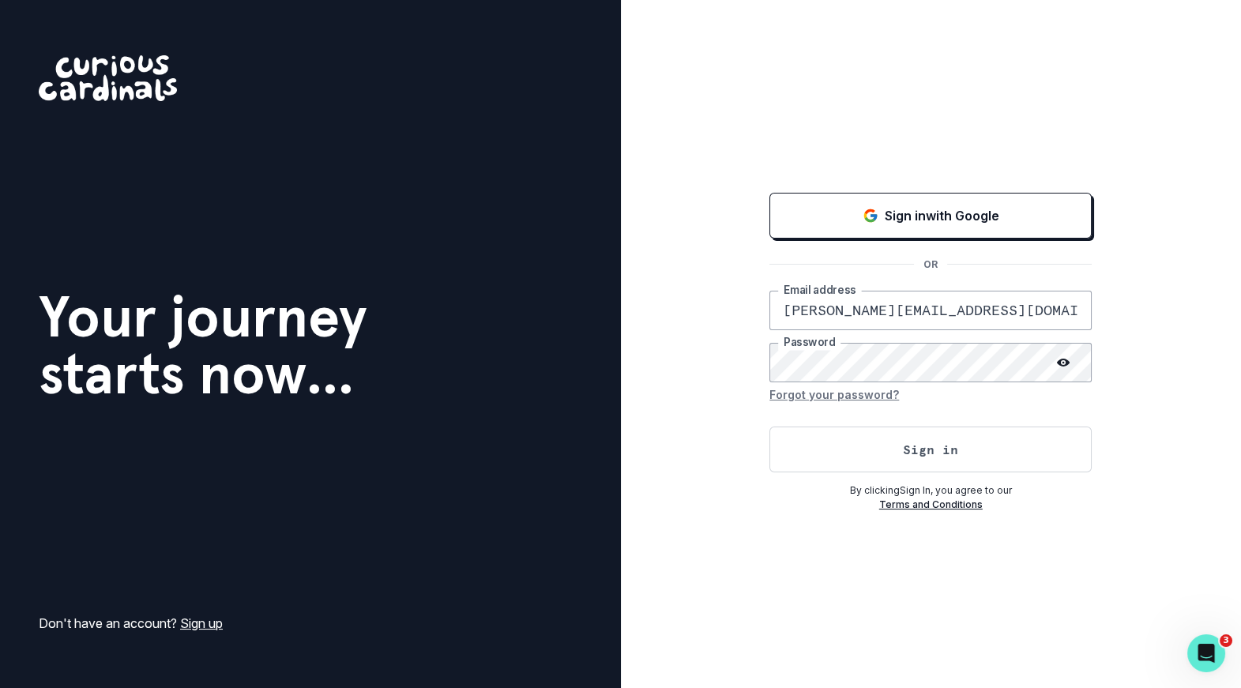
click at [671, 184] on div "Sign in with Google OR [PERSON_NAME][EMAIL_ADDRESS][DOMAIN_NAME] Email address …" at bounding box center [931, 344] width 621 height 688
